Goal: Transaction & Acquisition: Obtain resource

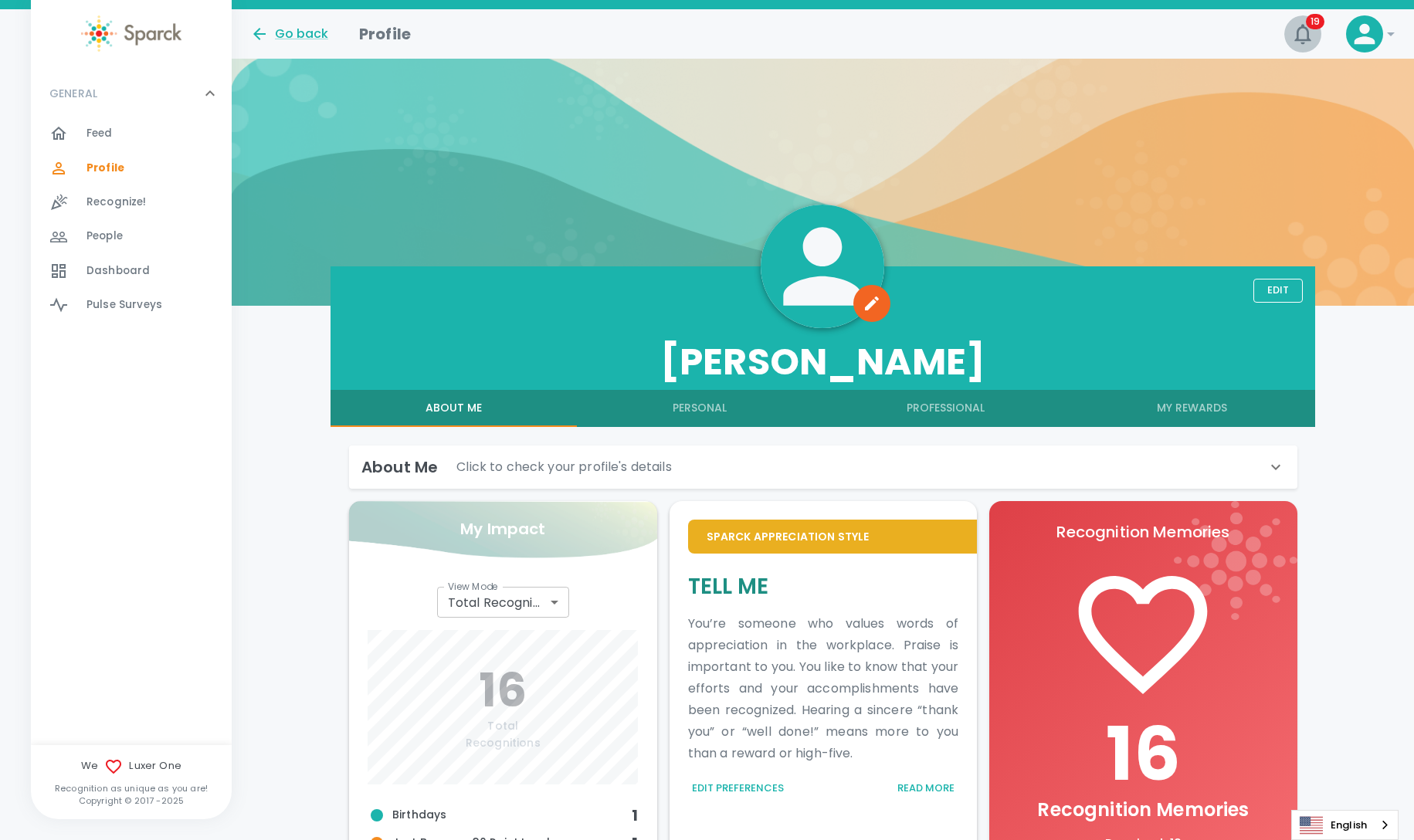
click at [1294, 29] on icon "button" at bounding box center [1303, 34] width 25 height 25
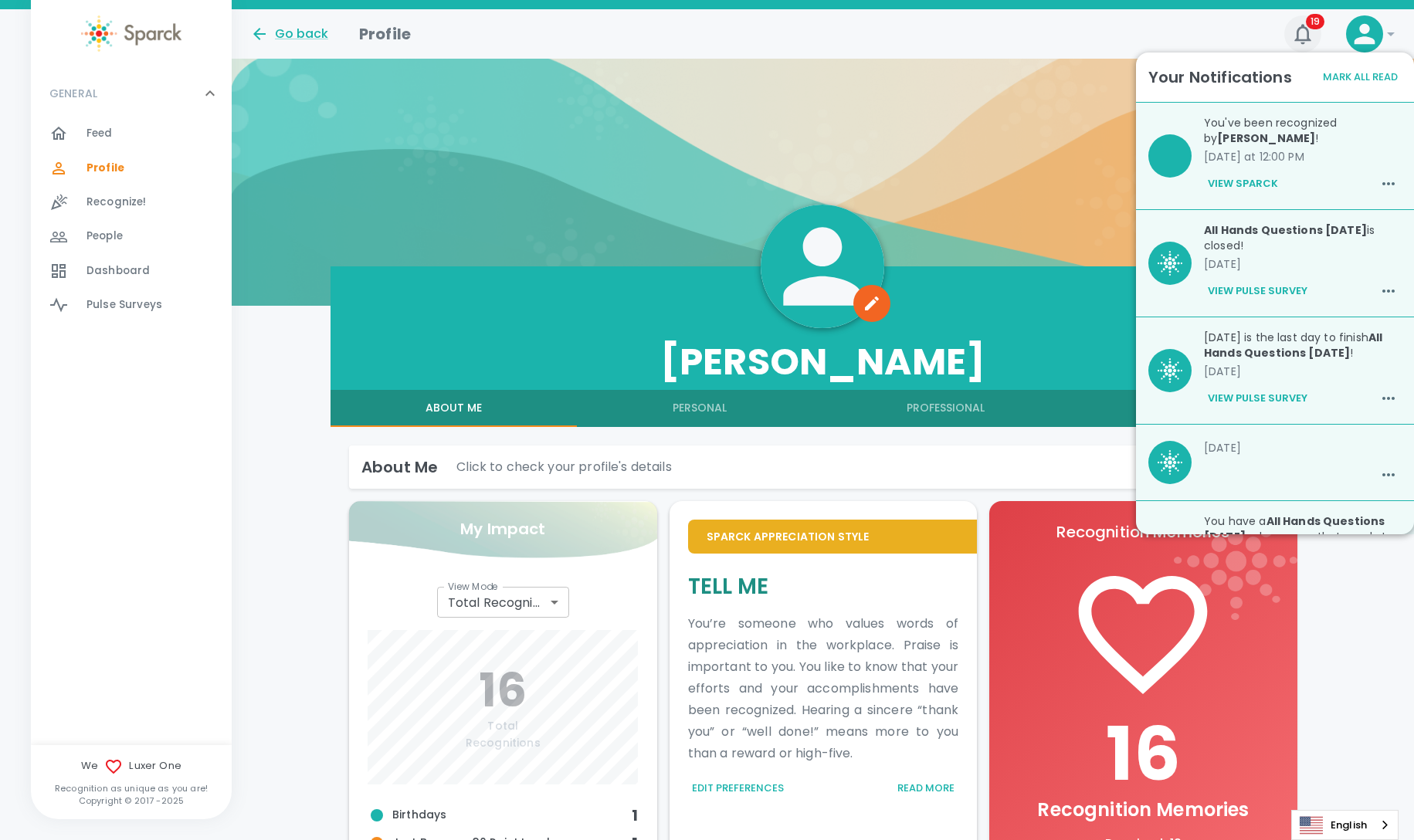
click at [1304, 23] on icon "button" at bounding box center [1303, 34] width 25 height 25
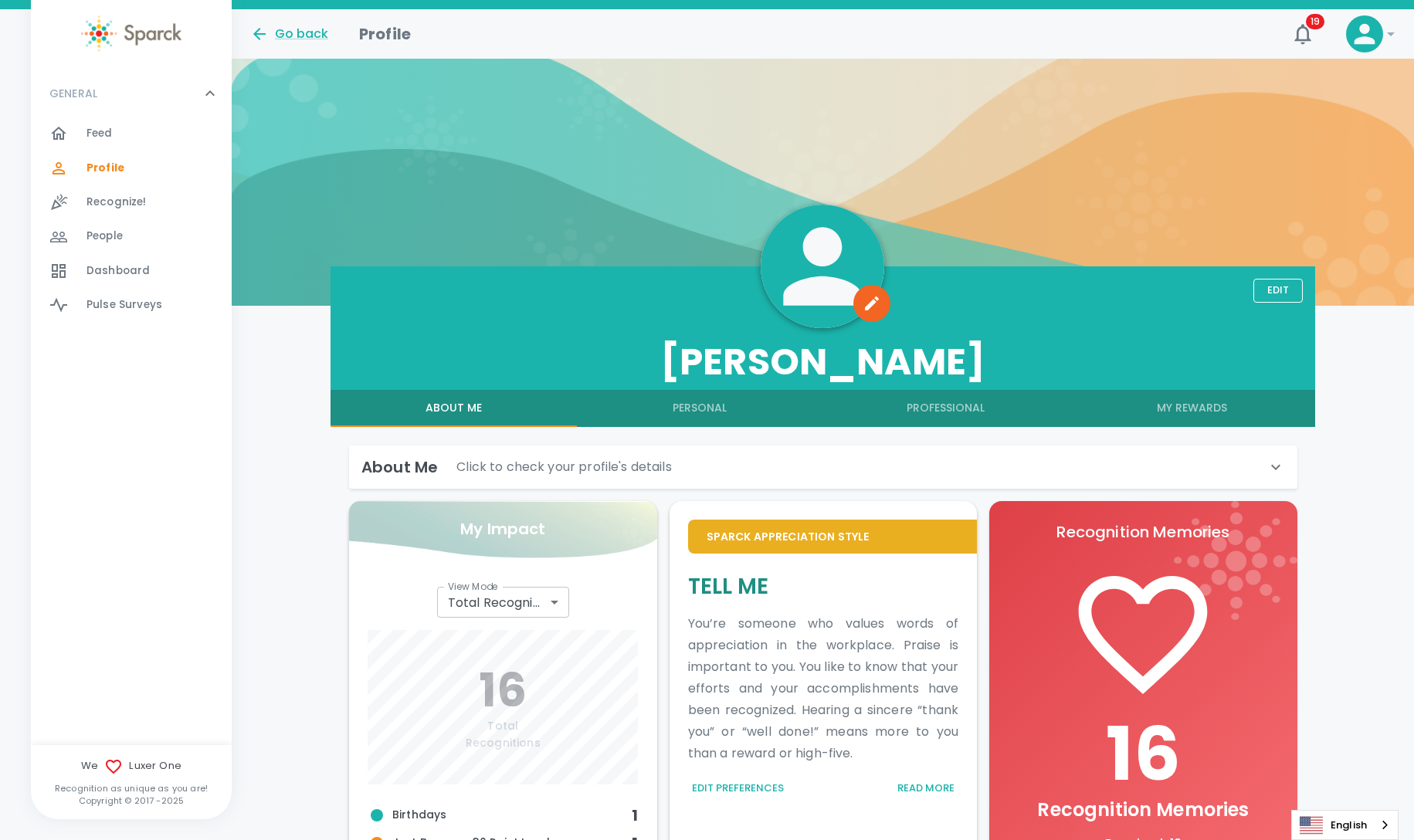
click at [1137, 35] on div "Go back Profile" at bounding box center [755, 28] width 1034 height 37
click at [1399, 20] on div "Go back Profile 19 !" at bounding box center [823, 34] width 1182 height 50
click at [1394, 33] on icon at bounding box center [1391, 34] width 19 height 19
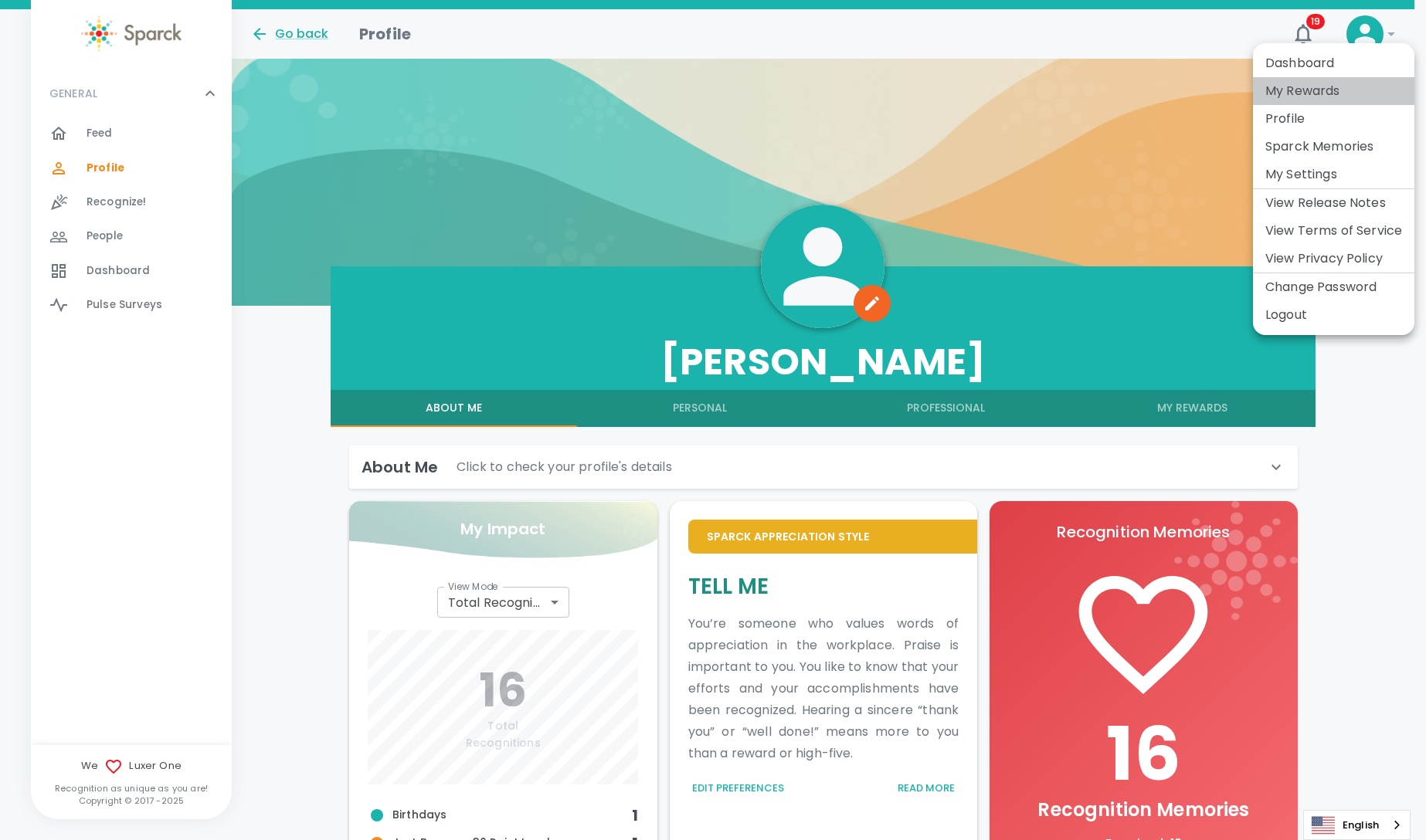
click at [1291, 88] on li "My Rewards" at bounding box center [1334, 91] width 162 height 28
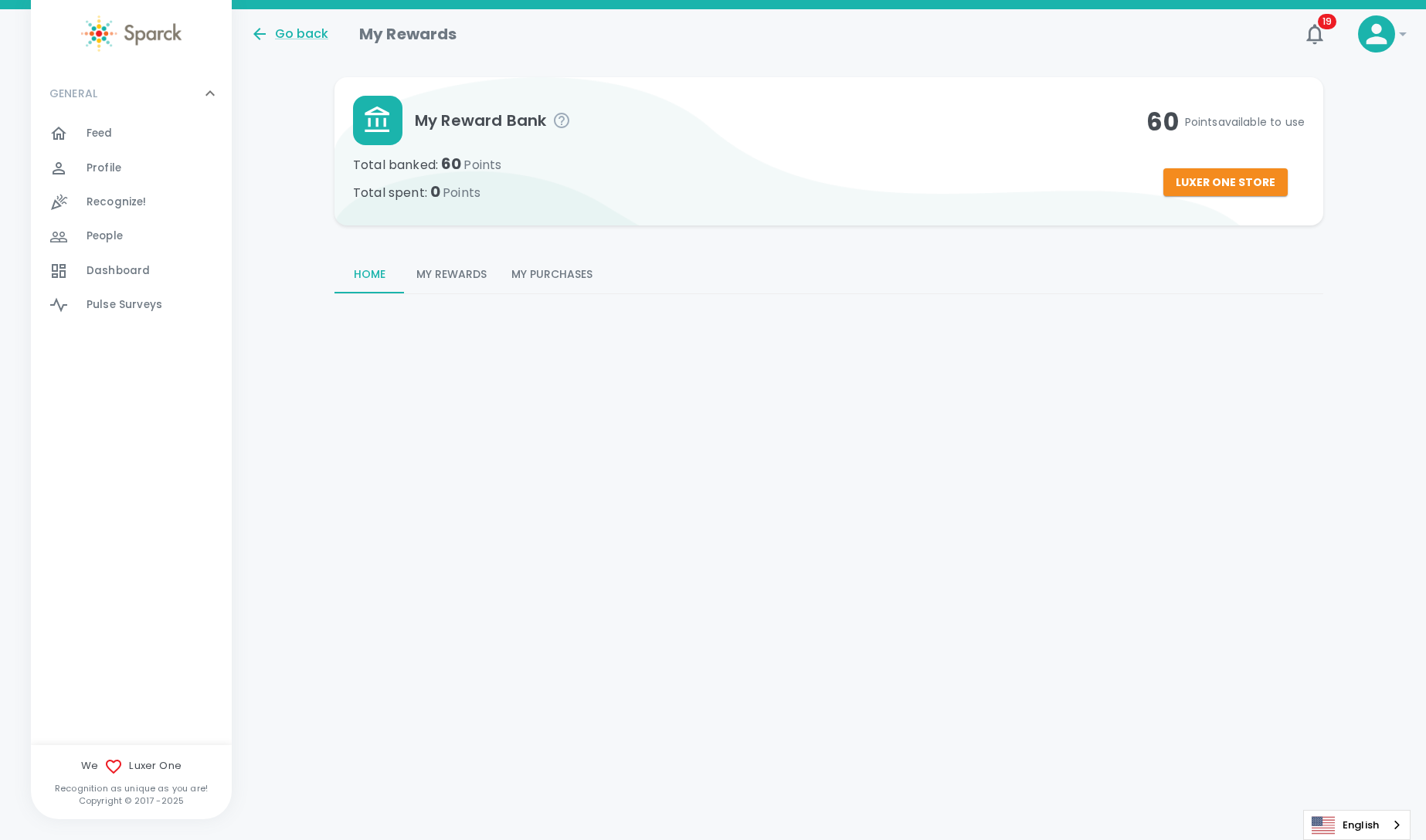
click at [447, 272] on button "My Rewards" at bounding box center [451, 275] width 95 height 37
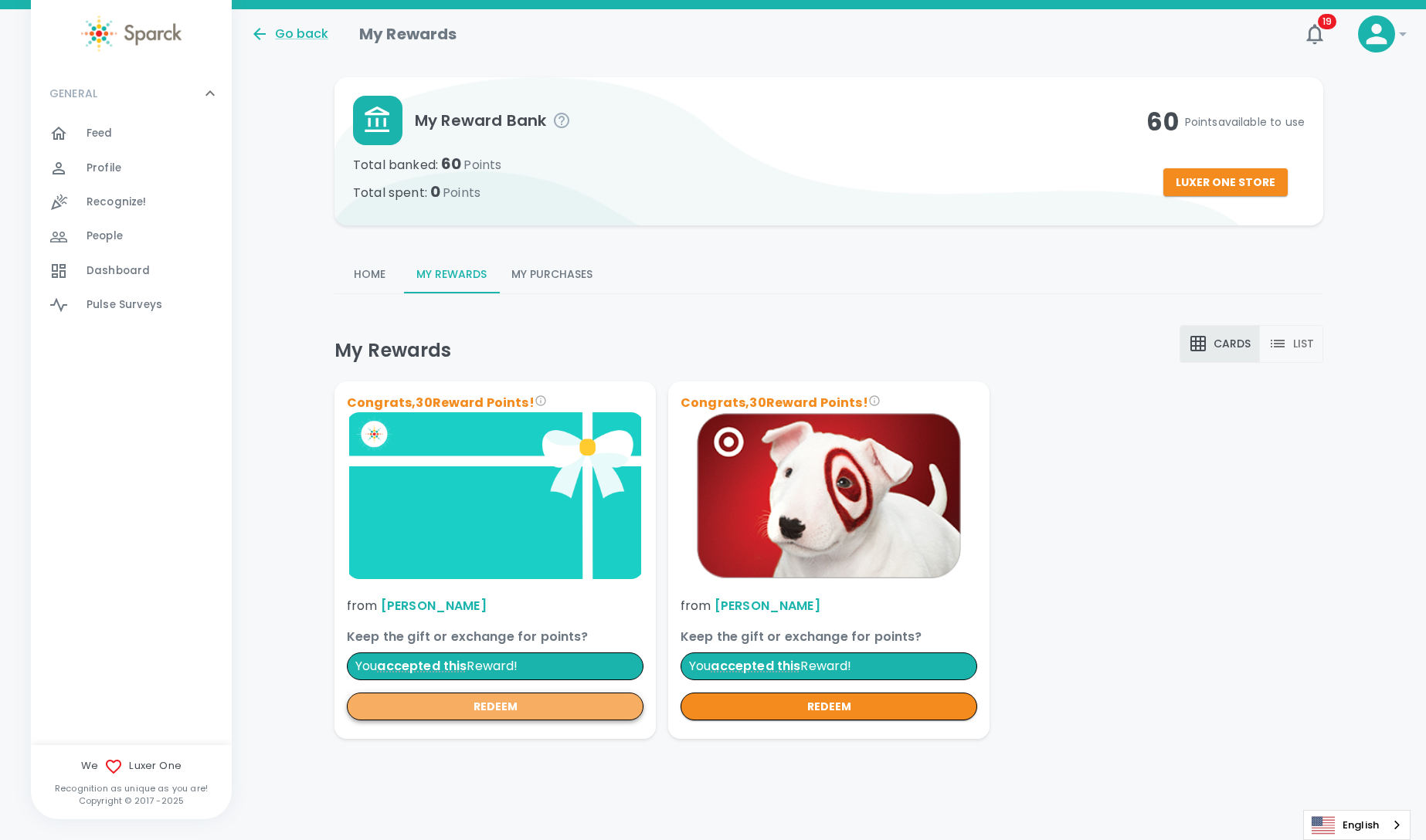
click at [583, 716] on button "redeem" at bounding box center [495, 707] width 296 height 29
click at [1217, 187] on button "Luxer One Store" at bounding box center [1225, 182] width 124 height 29
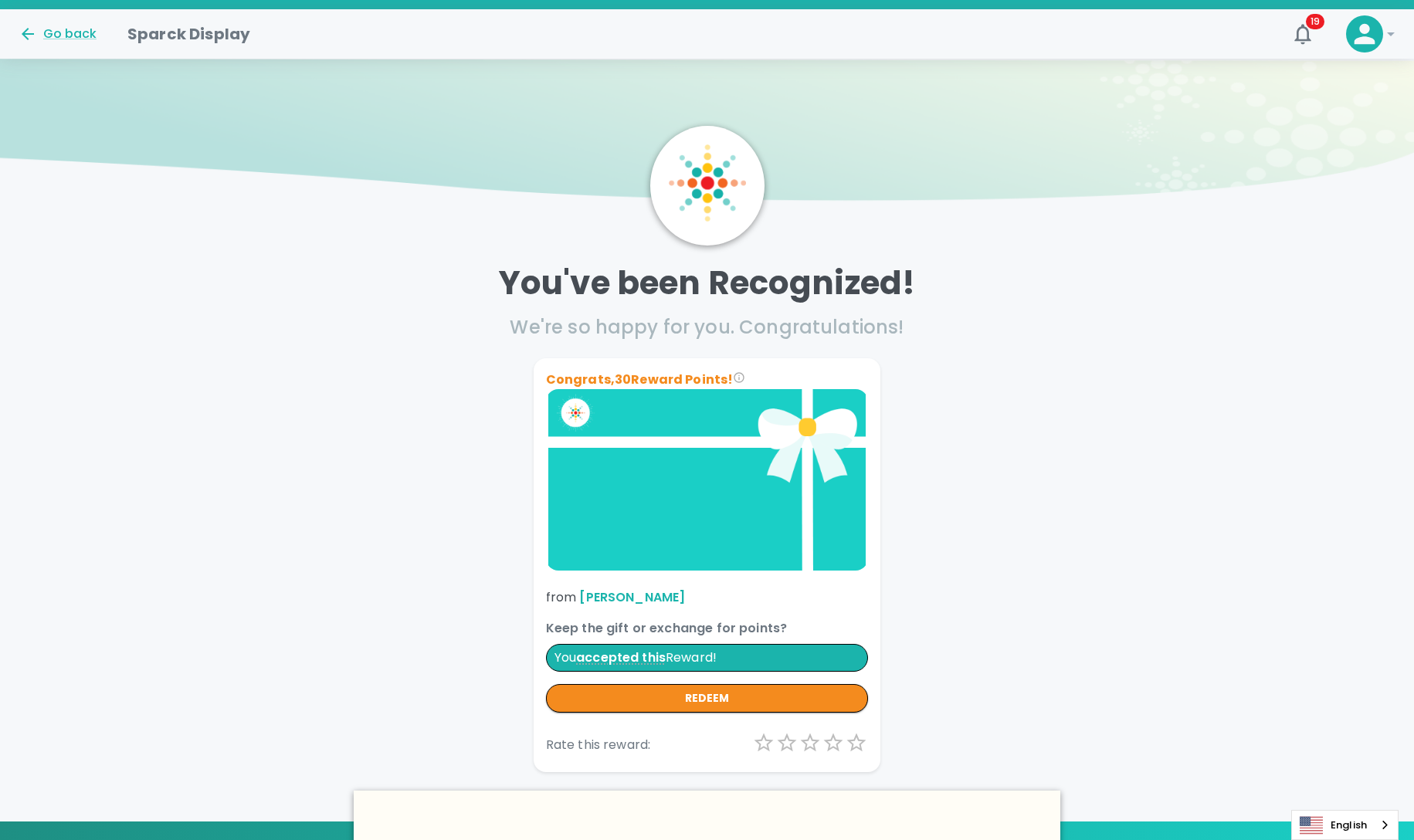
scroll to position [196, 0]
